Goal: Task Accomplishment & Management: Use online tool/utility

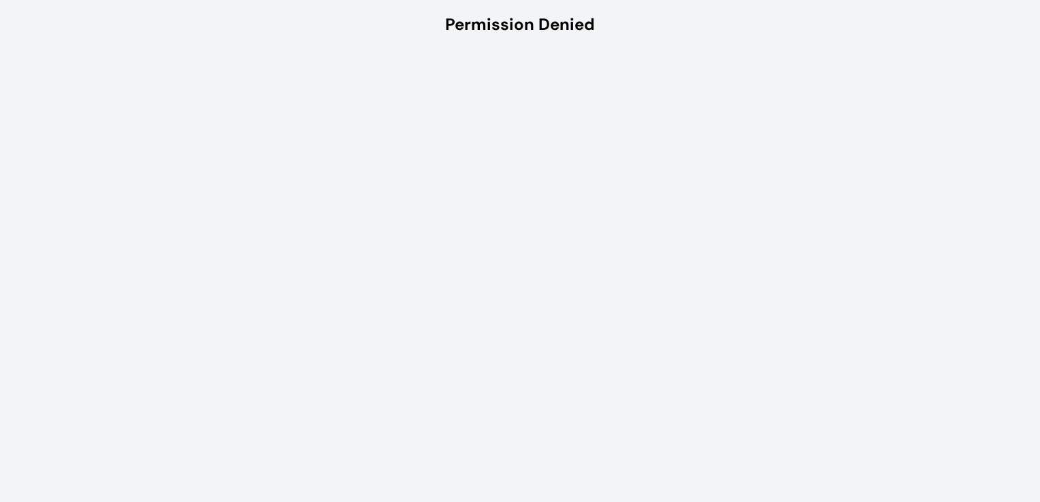
click at [555, 49] on html "Permission Denied" at bounding box center [520, 24] width 1040 height 49
drag, startPoint x: 494, startPoint y: 20, endPoint x: 459, endPoint y: 48, distance: 45.1
click at [459, 48] on div "Permission Denied" at bounding box center [520, 24] width 1040 height 49
click at [493, 15] on div "Permission Denied" at bounding box center [520, 25] width 150 height 22
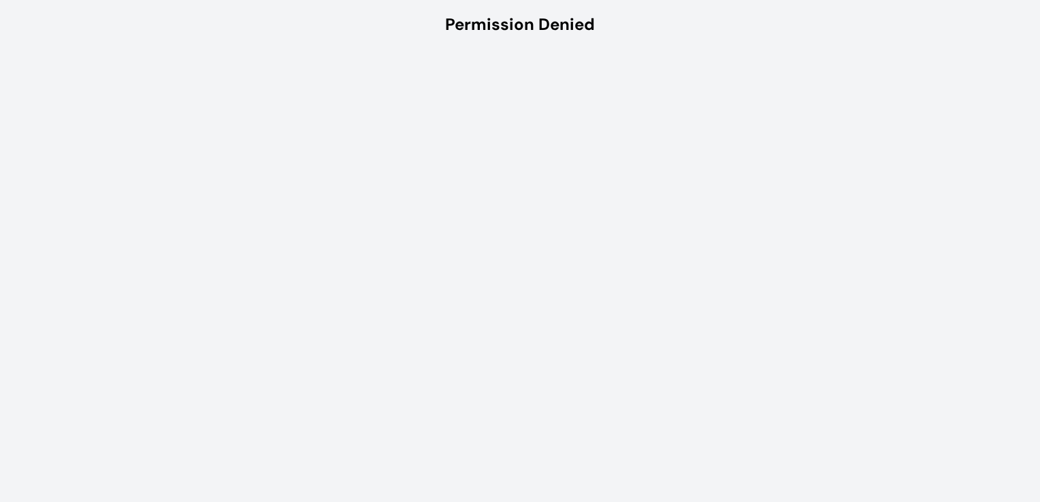
click at [497, 31] on div "Permission Denied" at bounding box center [520, 25] width 150 height 22
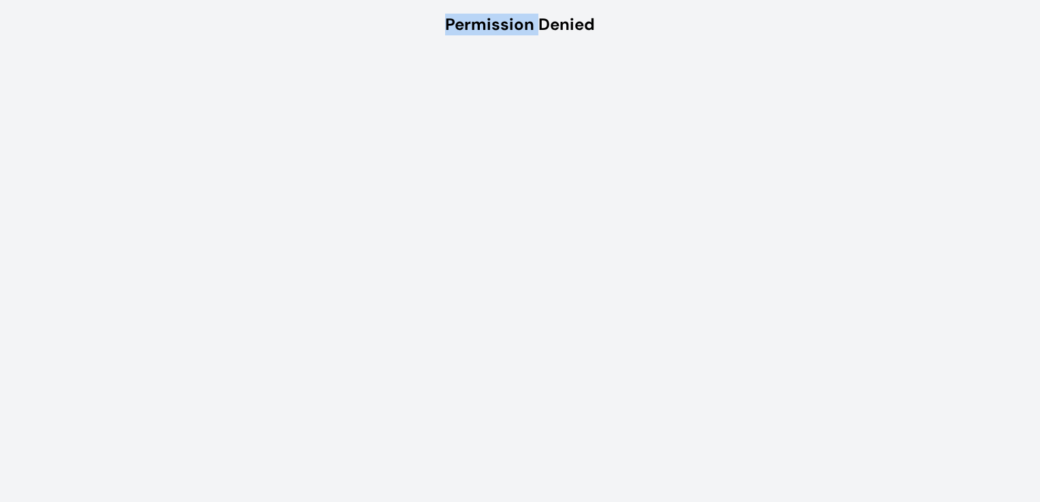
click at [497, 31] on div "Permission Denied" at bounding box center [520, 25] width 150 height 22
